Goal: Transaction & Acquisition: Purchase product/service

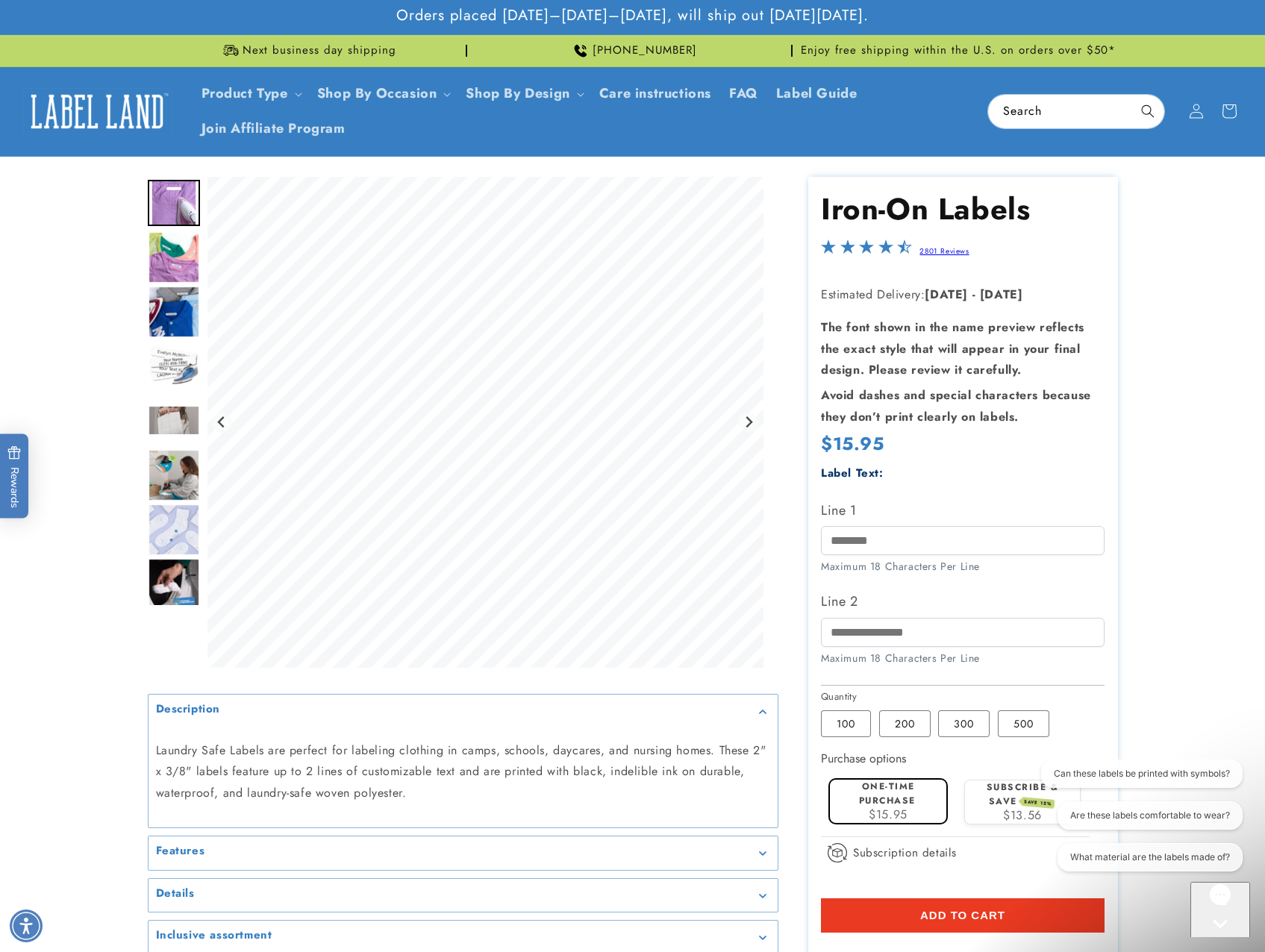
click at [180, 262] on img "Go to slide 2" at bounding box center [174, 257] width 52 height 52
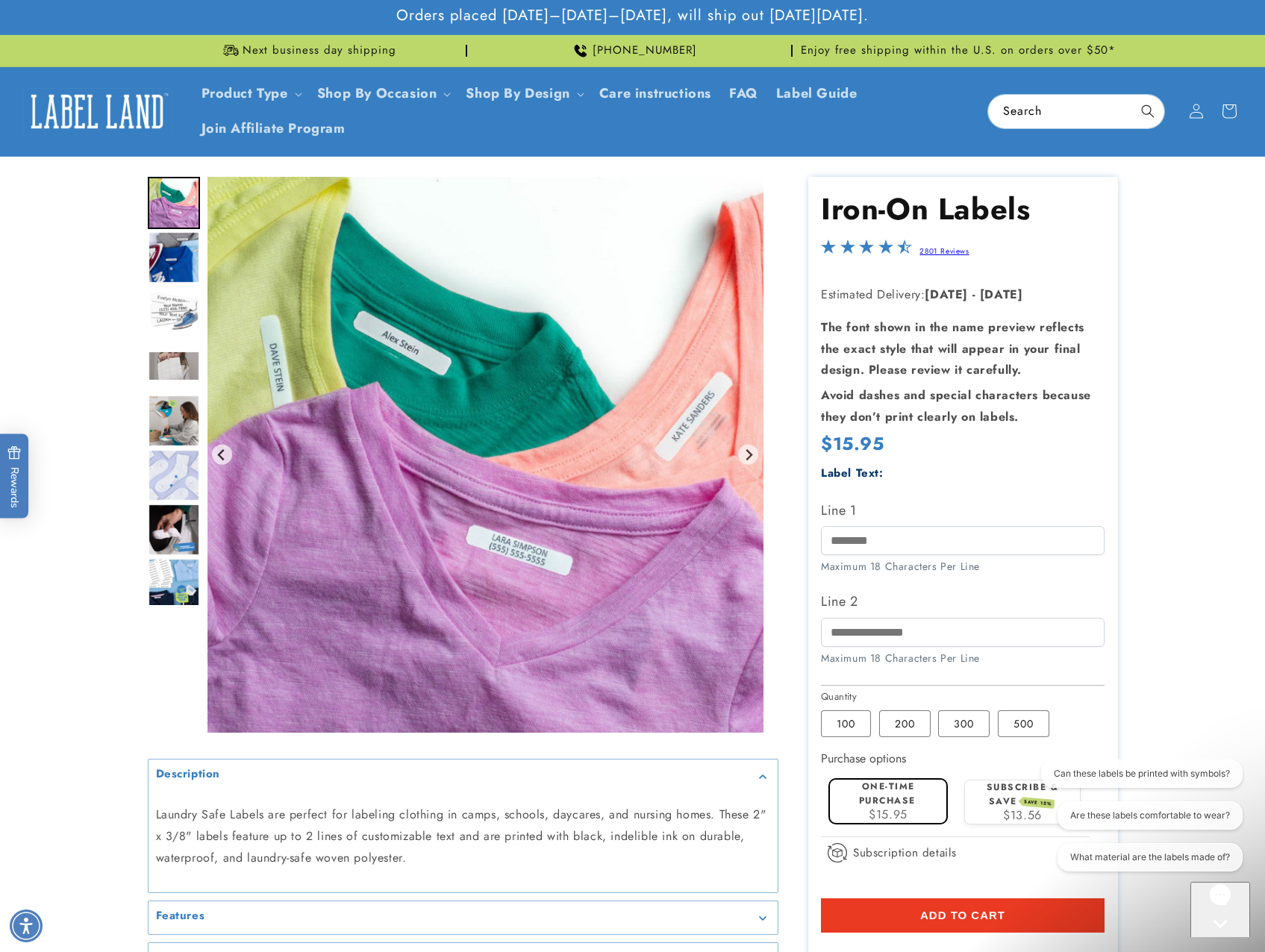
click at [171, 333] on img "Go to slide 4" at bounding box center [174, 311] width 52 height 52
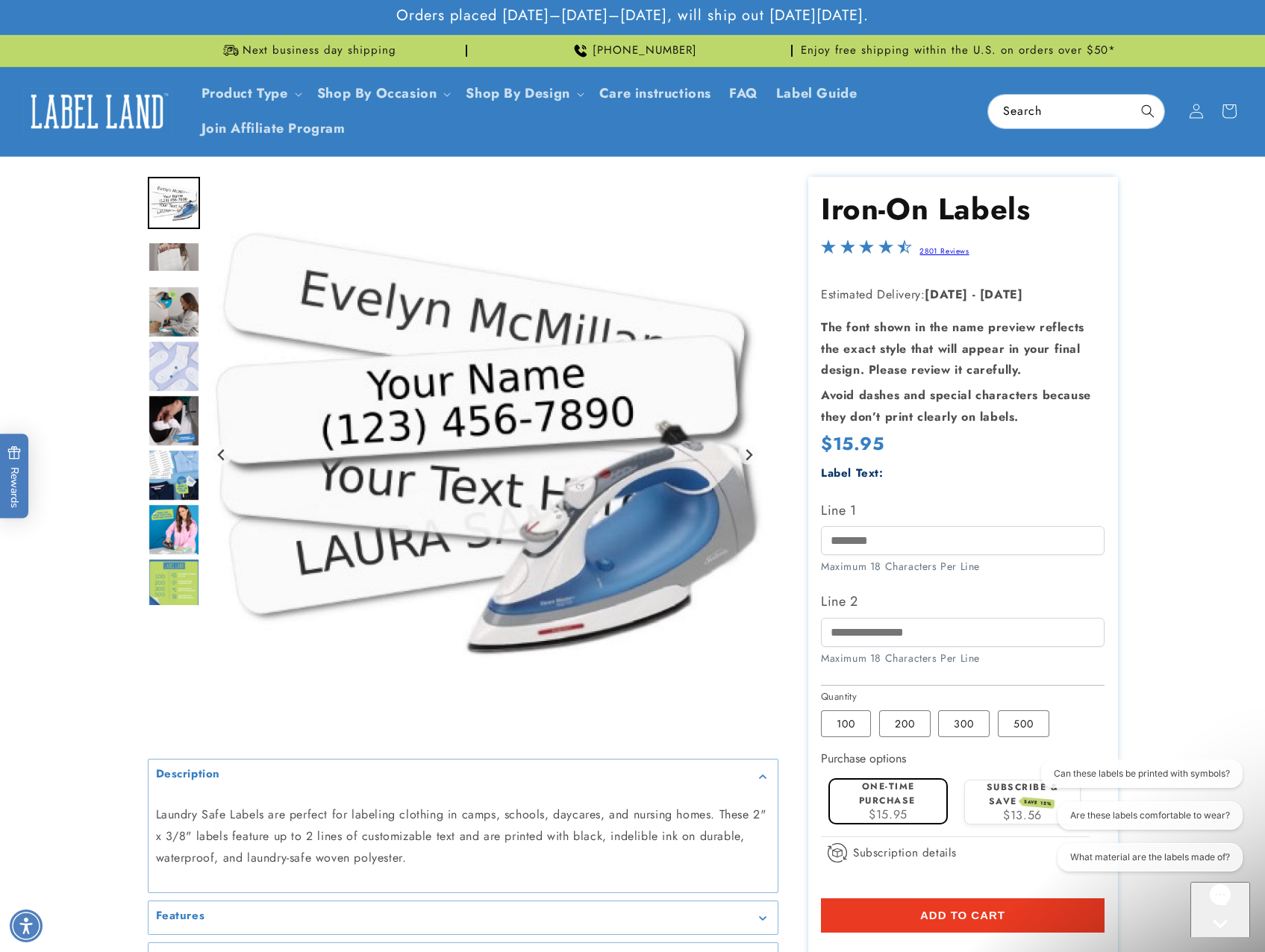
click at [182, 317] on img "Go to slide 6" at bounding box center [174, 311] width 52 height 52
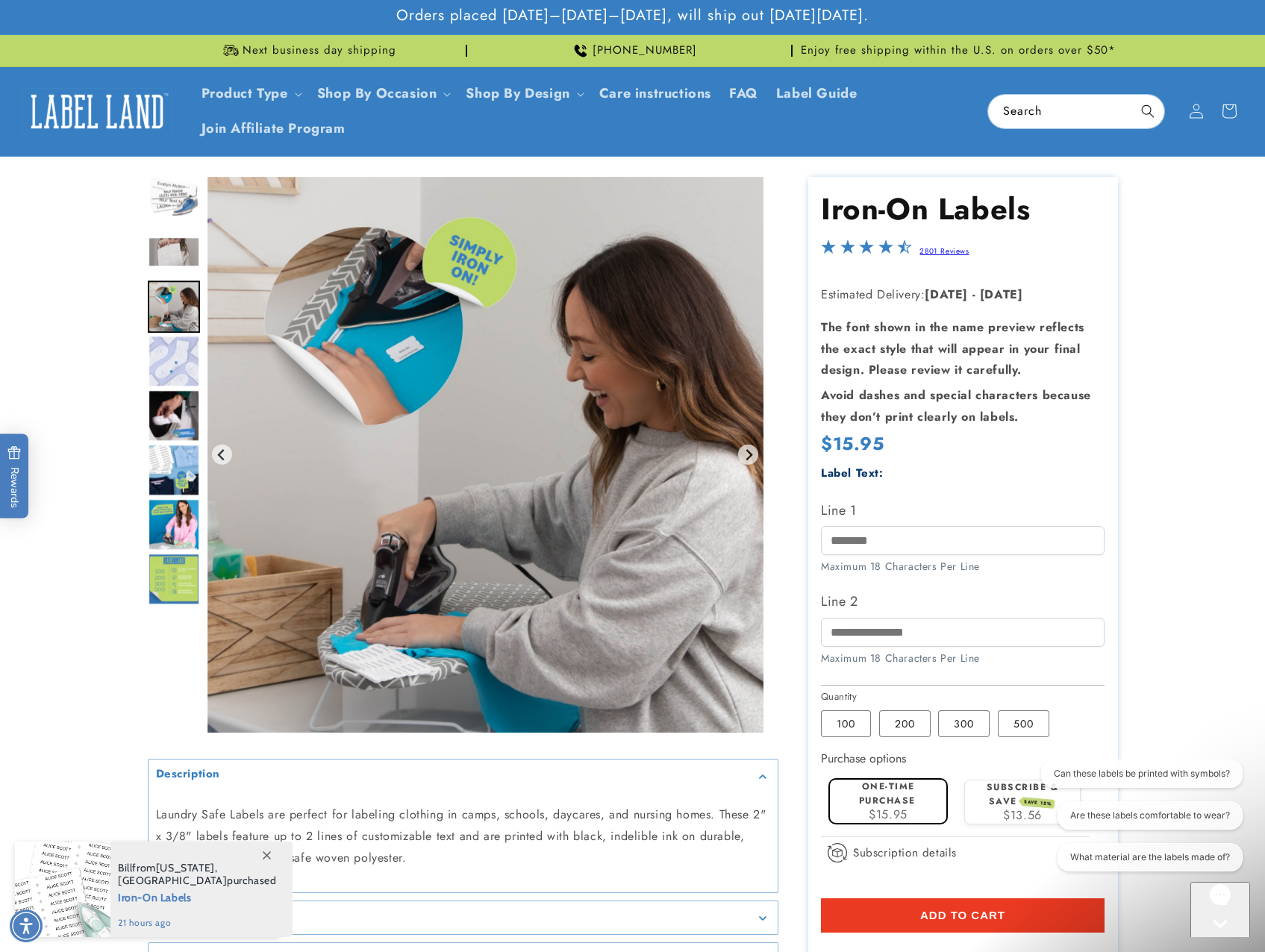
click at [175, 361] on img "Go to slide 7" at bounding box center [174, 361] width 52 height 52
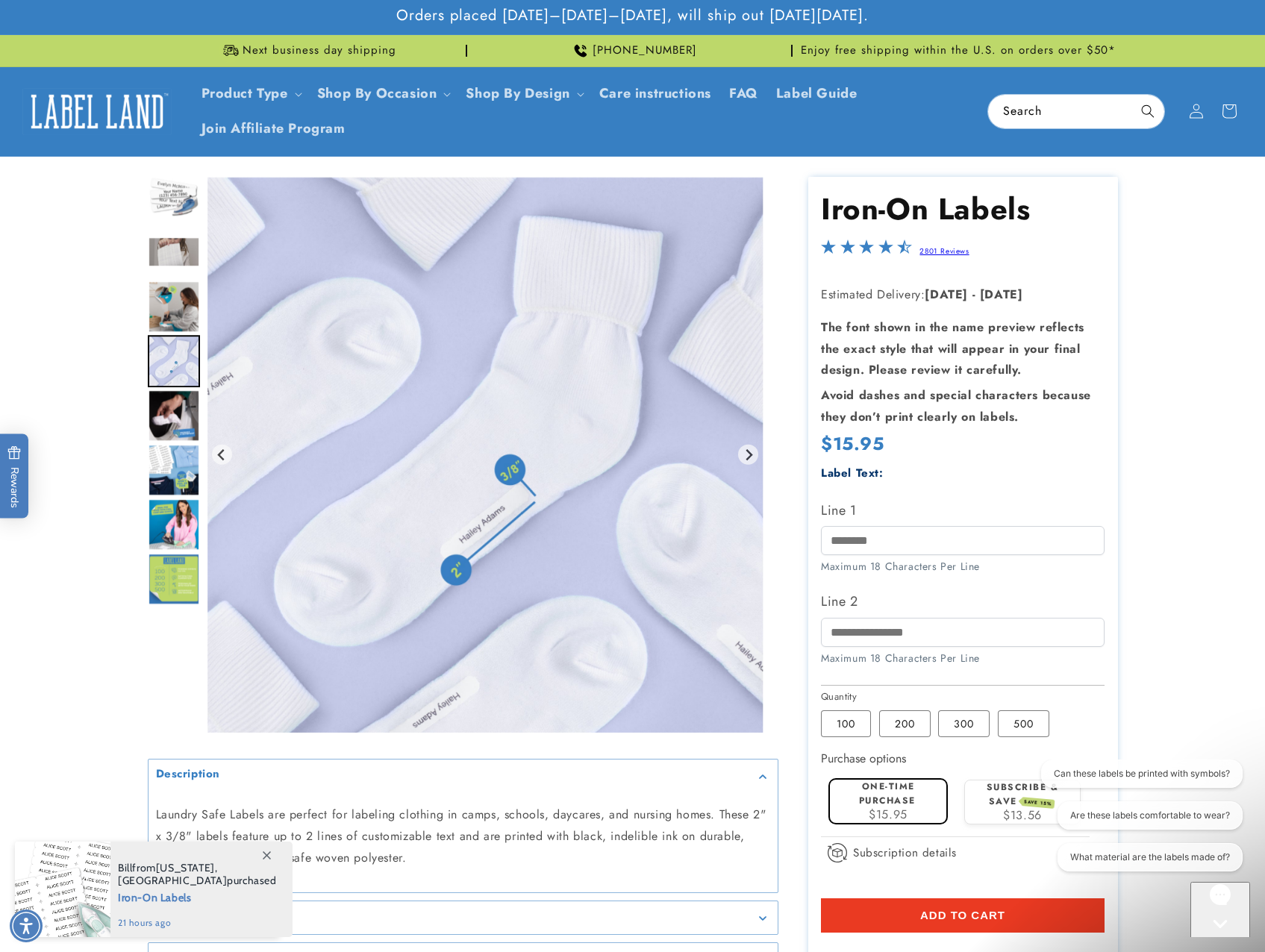
click at [175, 409] on img "Go to slide 8" at bounding box center [174, 415] width 52 height 52
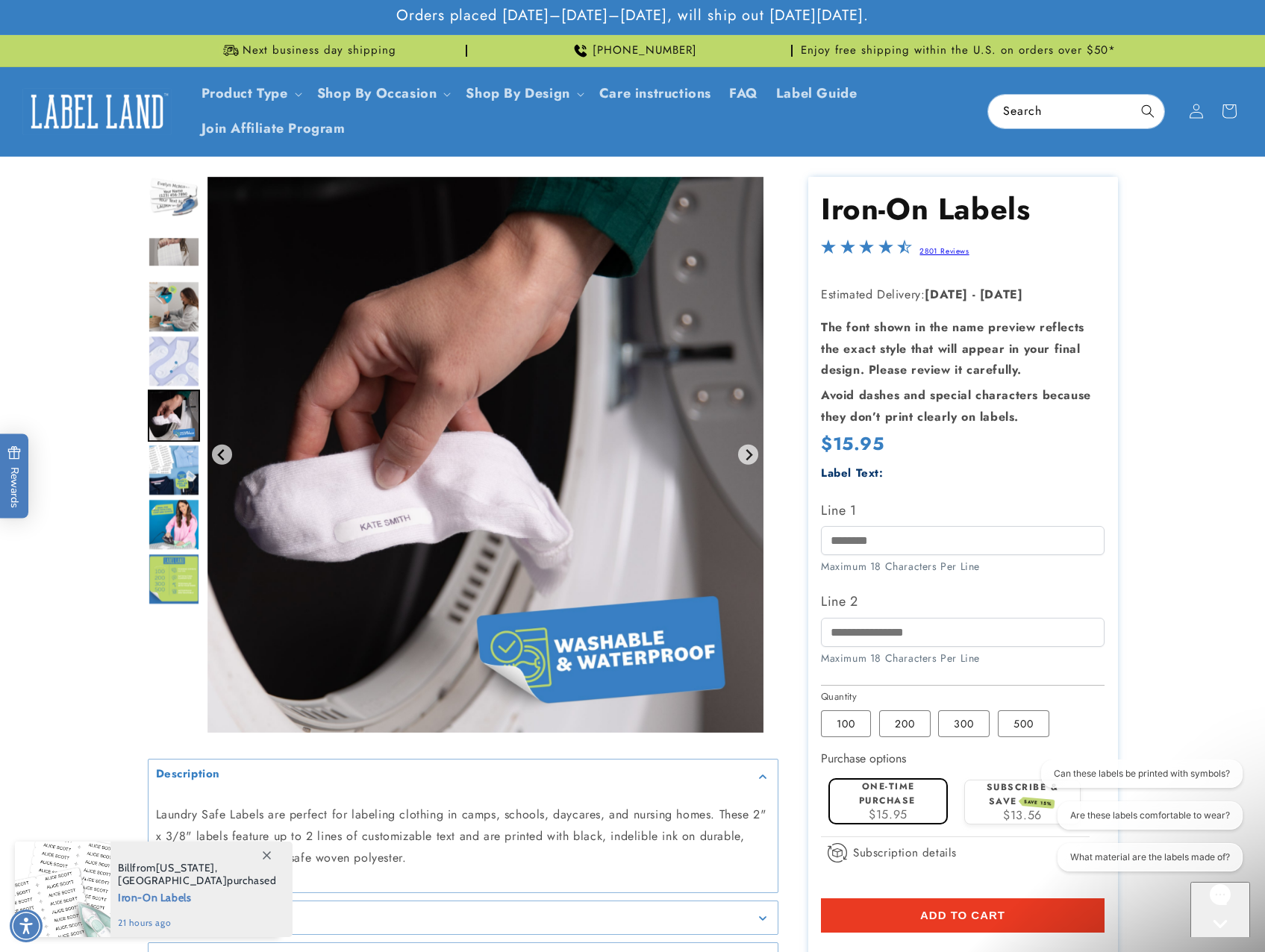
click at [173, 464] on img "Go to slide 9" at bounding box center [174, 470] width 52 height 52
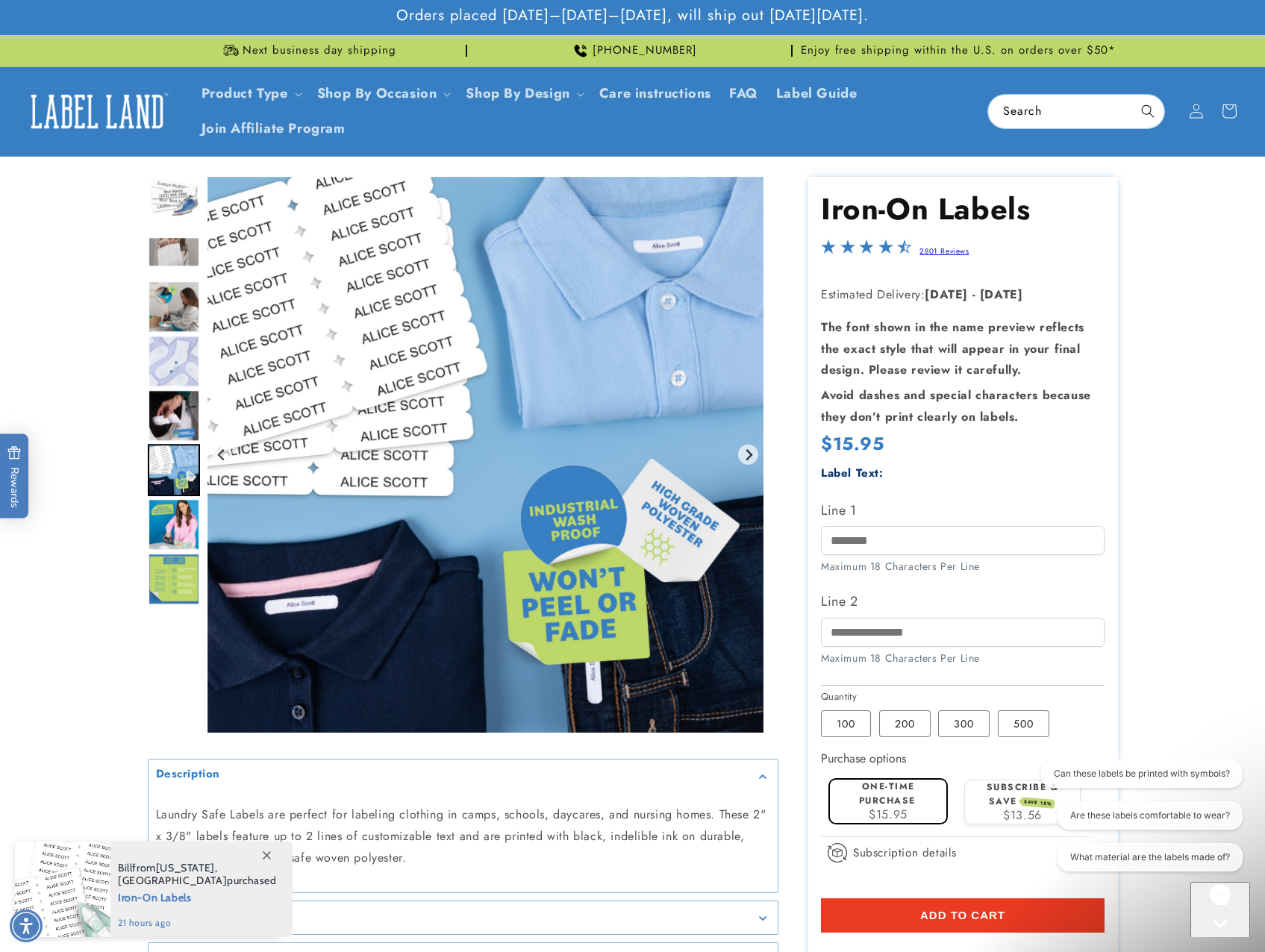
click at [172, 516] on img "Go to slide 10" at bounding box center [174, 524] width 52 height 52
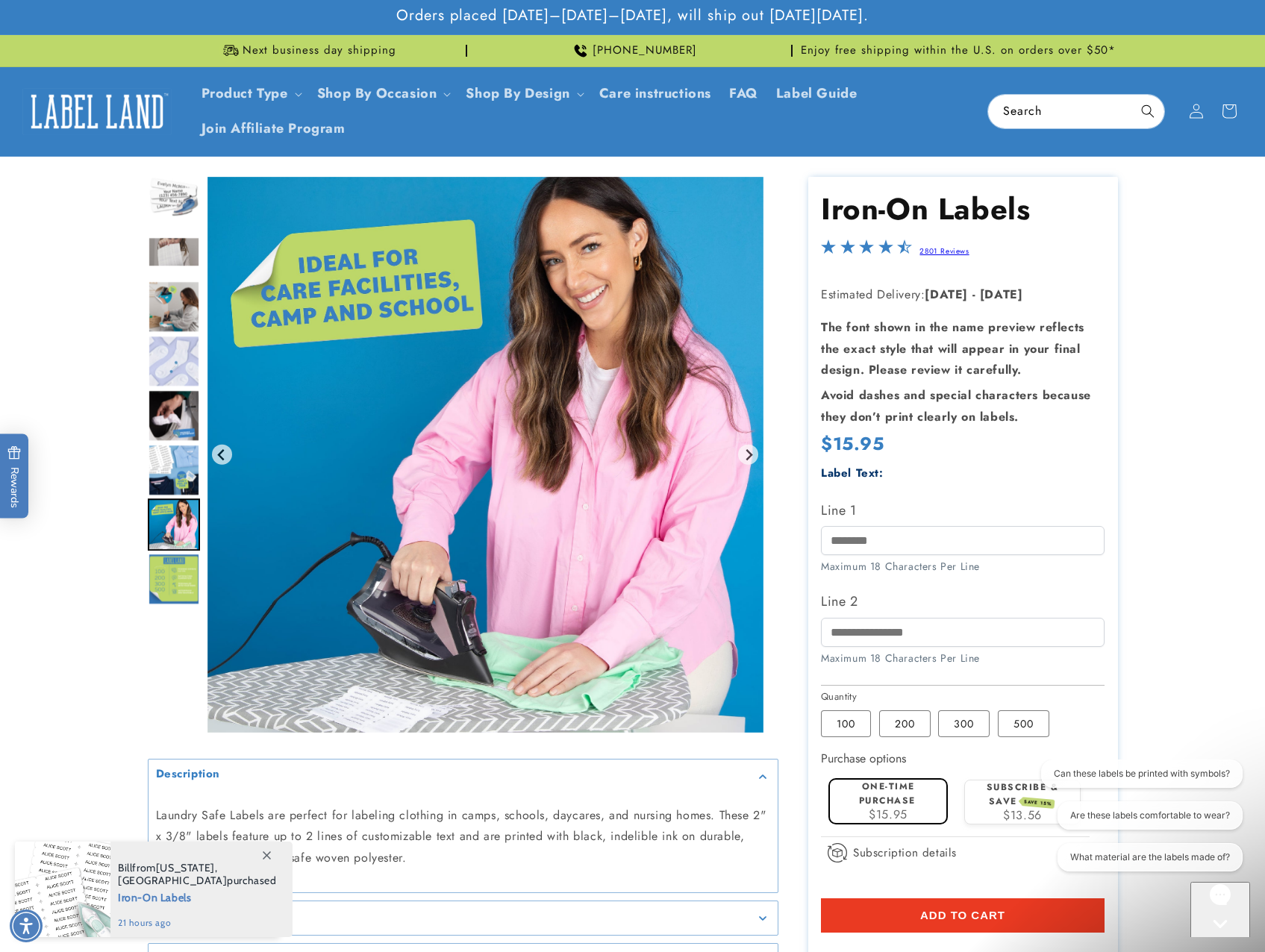
click at [175, 582] on img "Go to slide 11" at bounding box center [174, 578] width 52 height 52
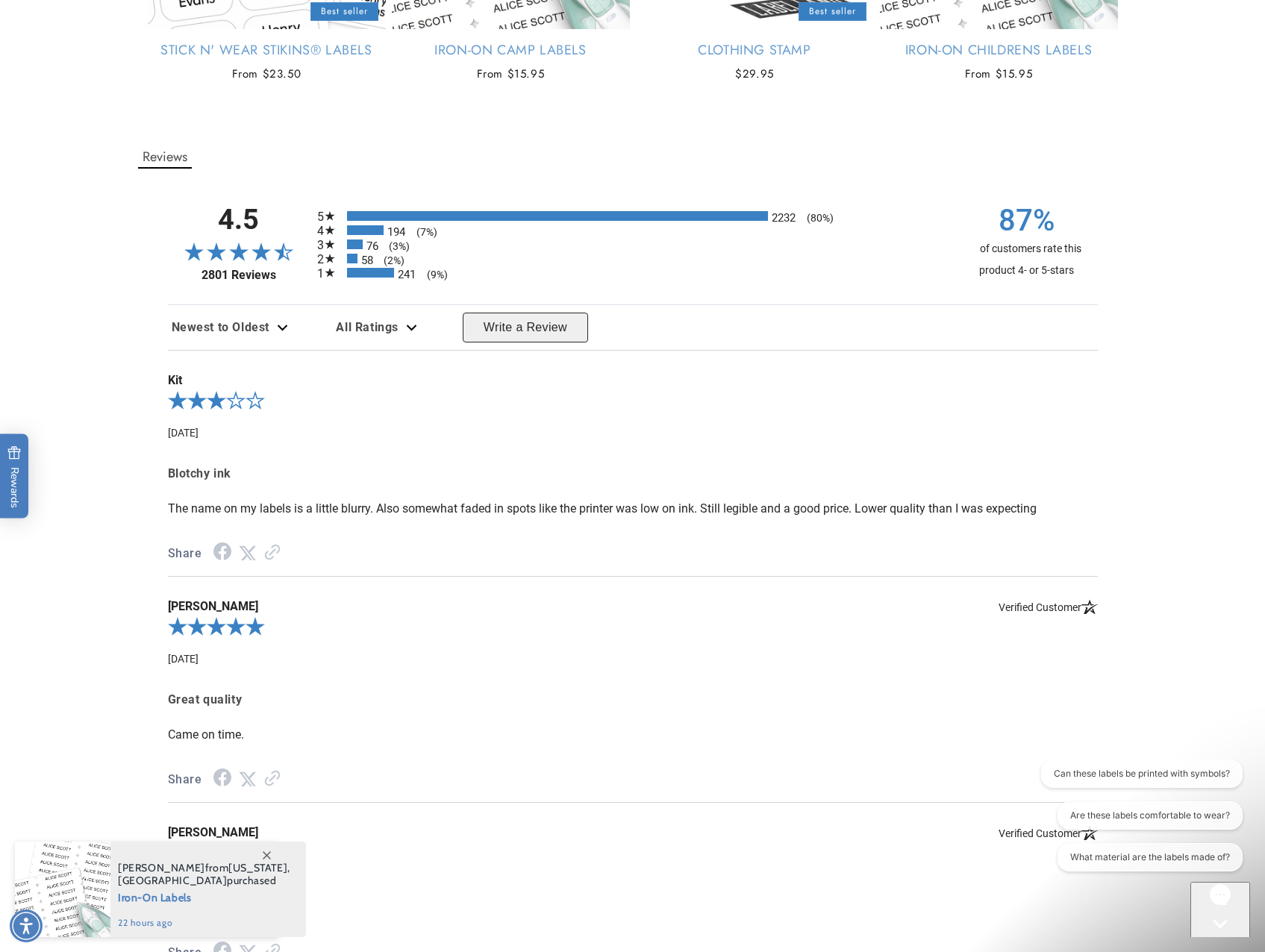
scroll to position [1343, 0]
click at [276, 855] on span at bounding box center [266, 854] width 27 height 27
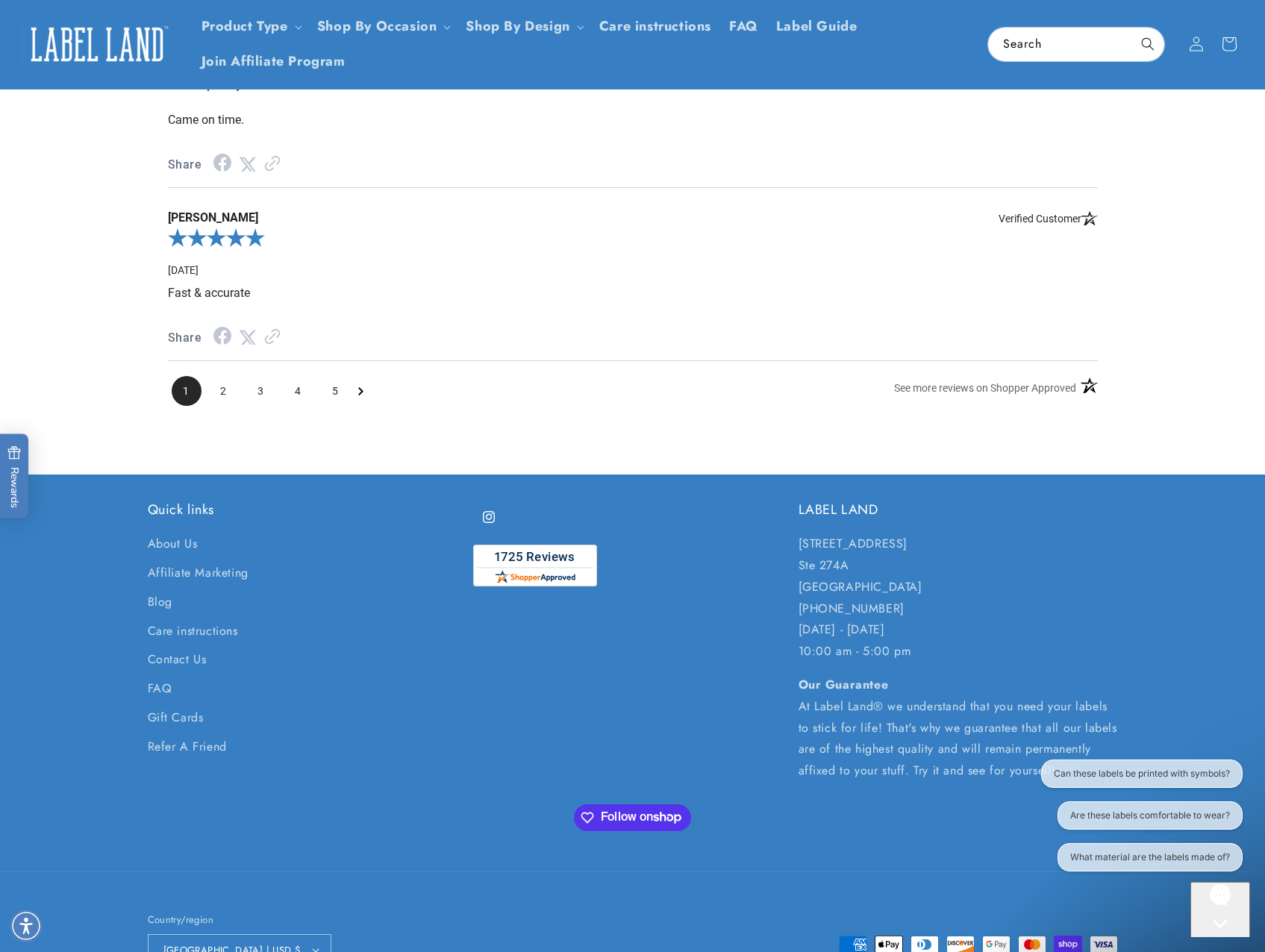
scroll to position [1838, 0]
